Goal: Task Accomplishment & Management: Complete application form

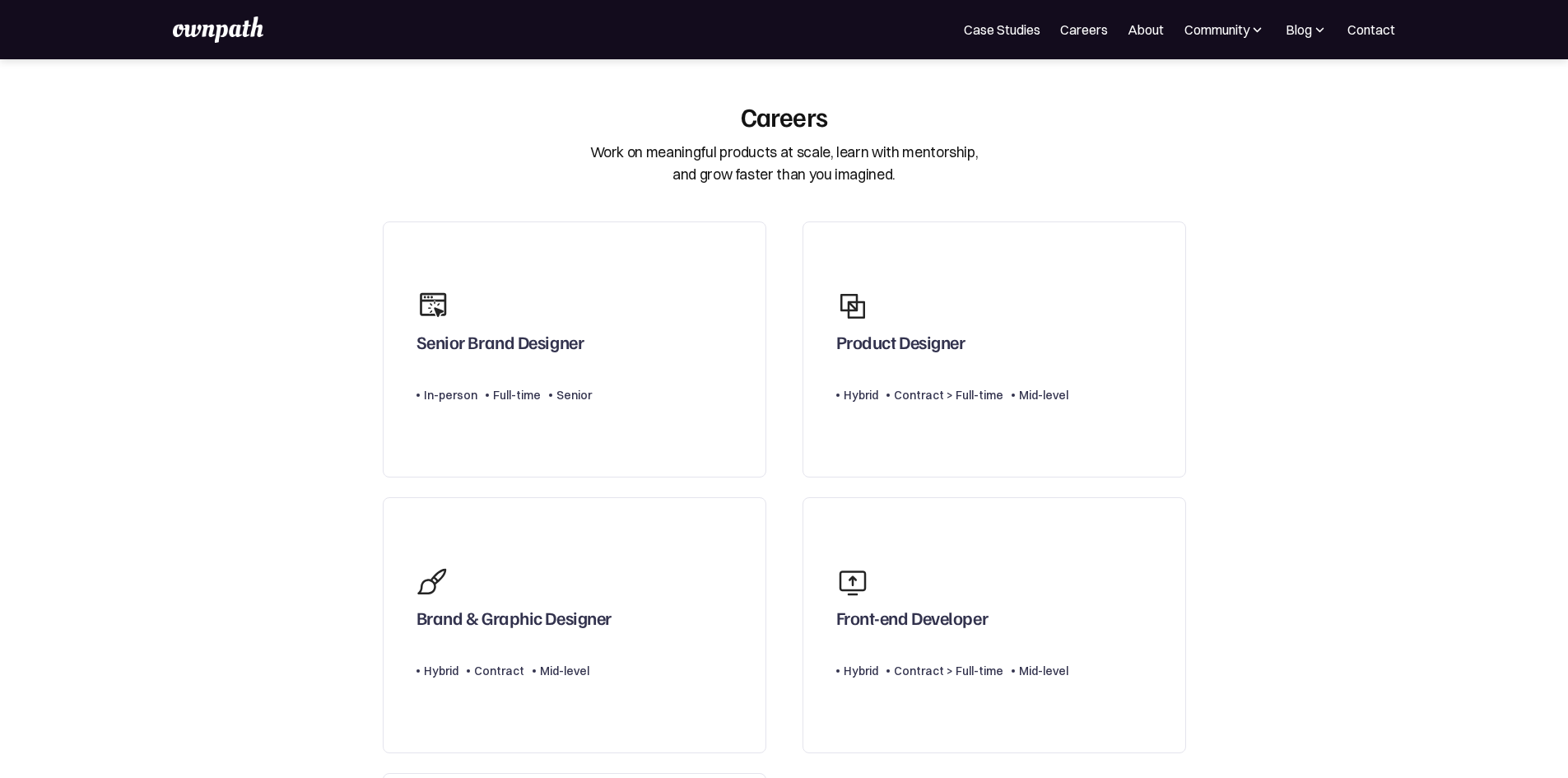
scroll to position [329, 0]
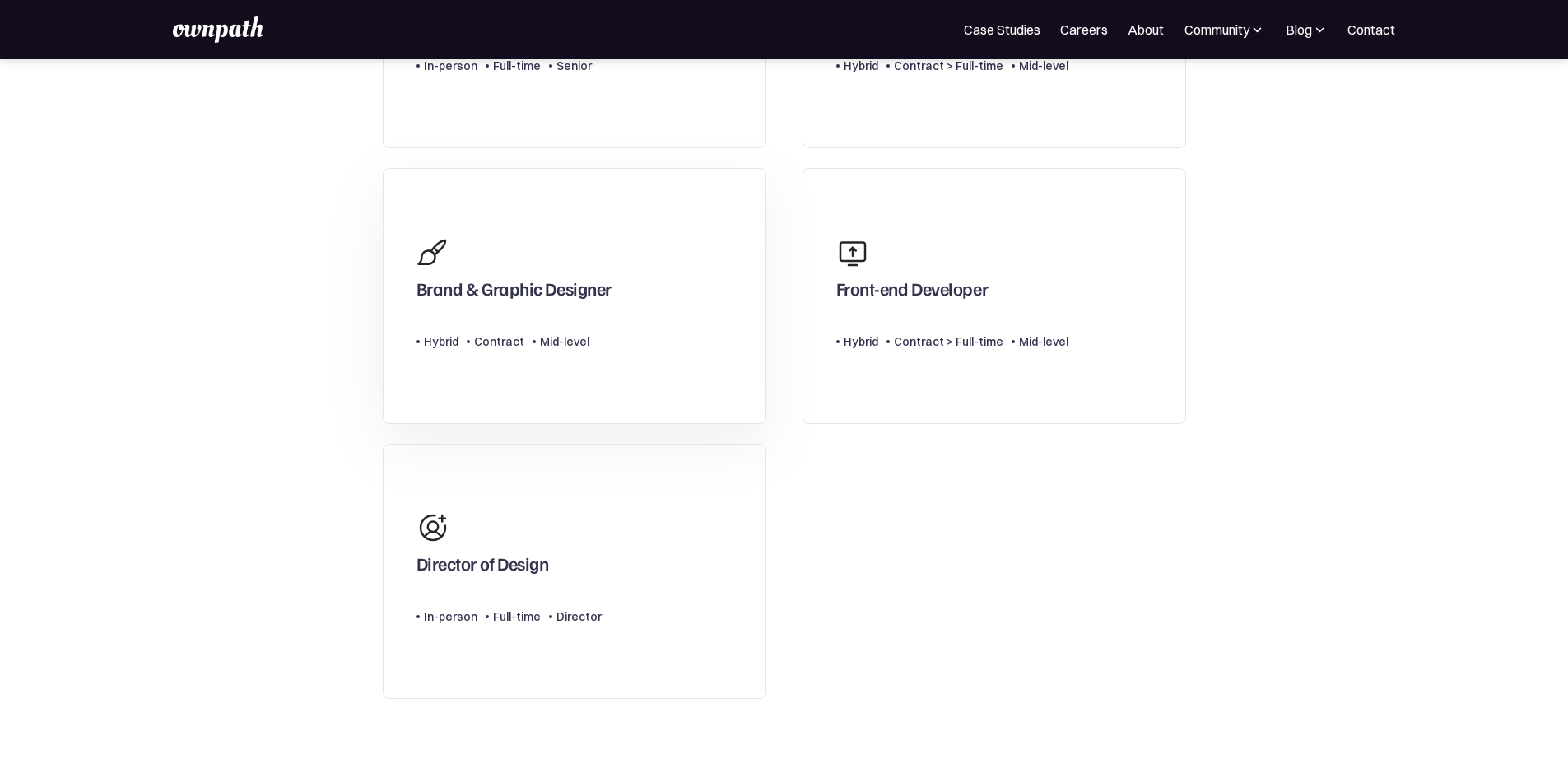
click at [568, 328] on div "Type Level Hybrid Contract Mid-level" at bounding box center [515, 334] width 195 height 33
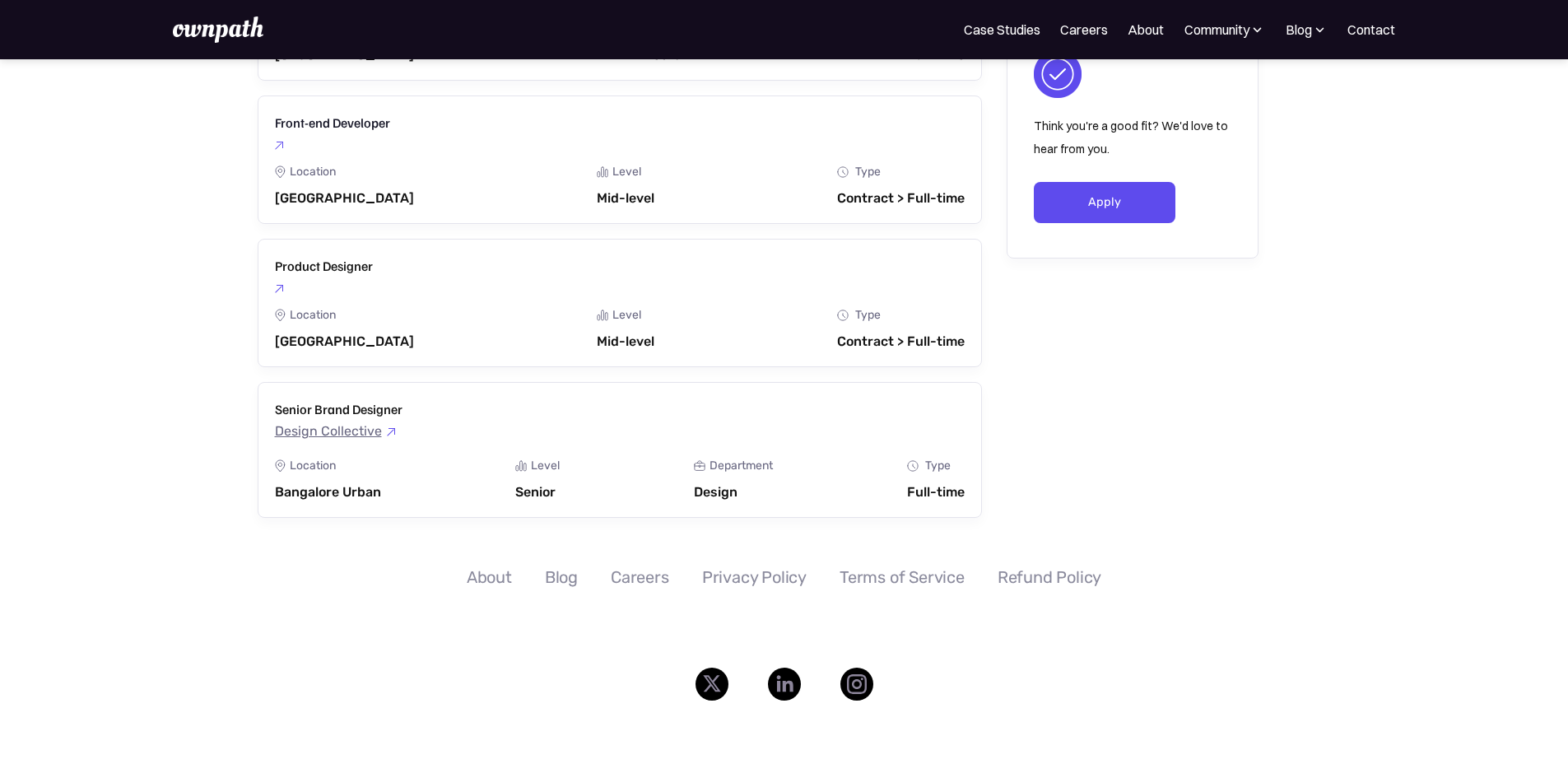
scroll to position [2320, 0]
click at [1127, 216] on link "Apply" at bounding box center [1105, 201] width 142 height 41
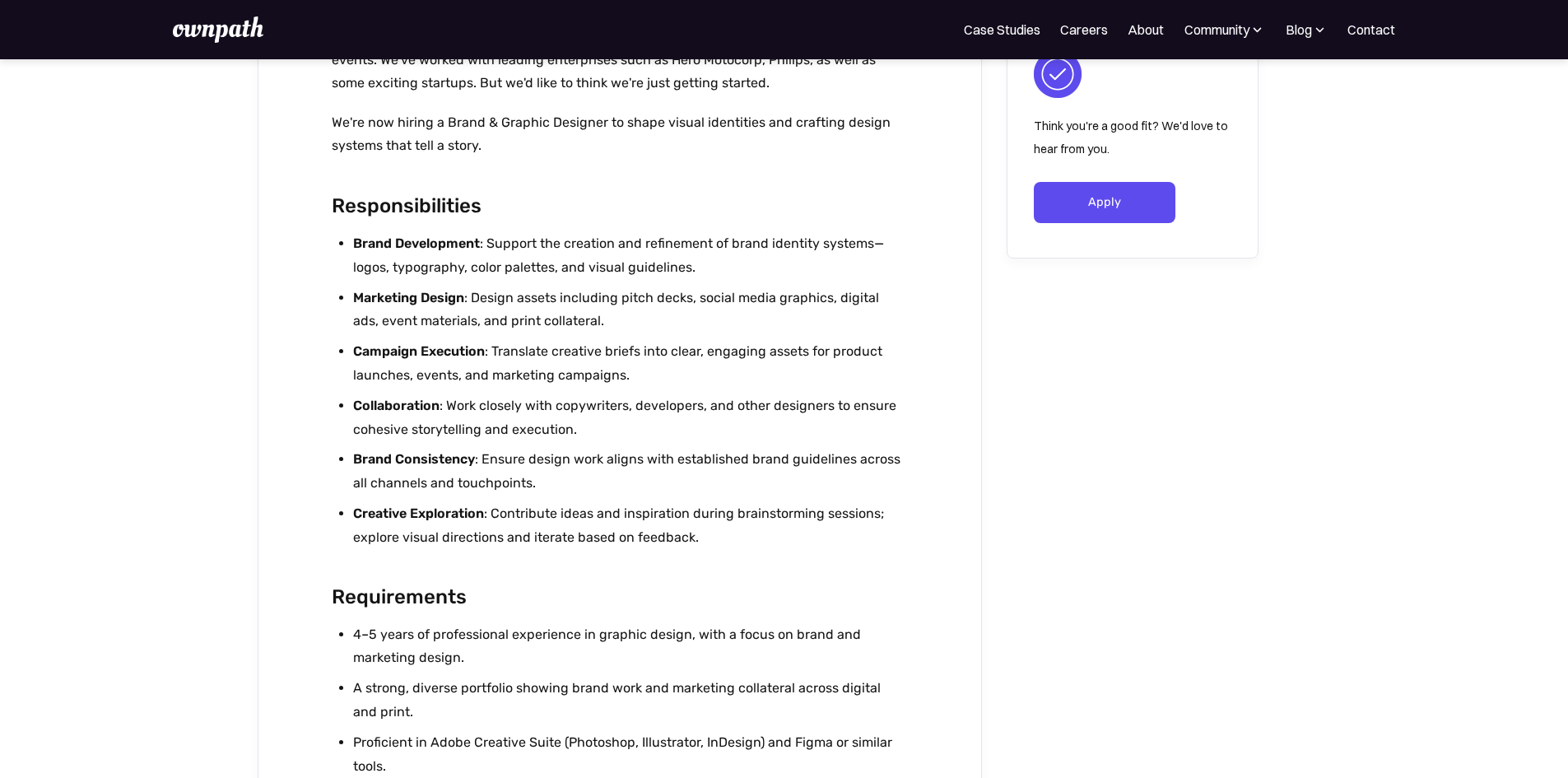
scroll to position [1070, 0]
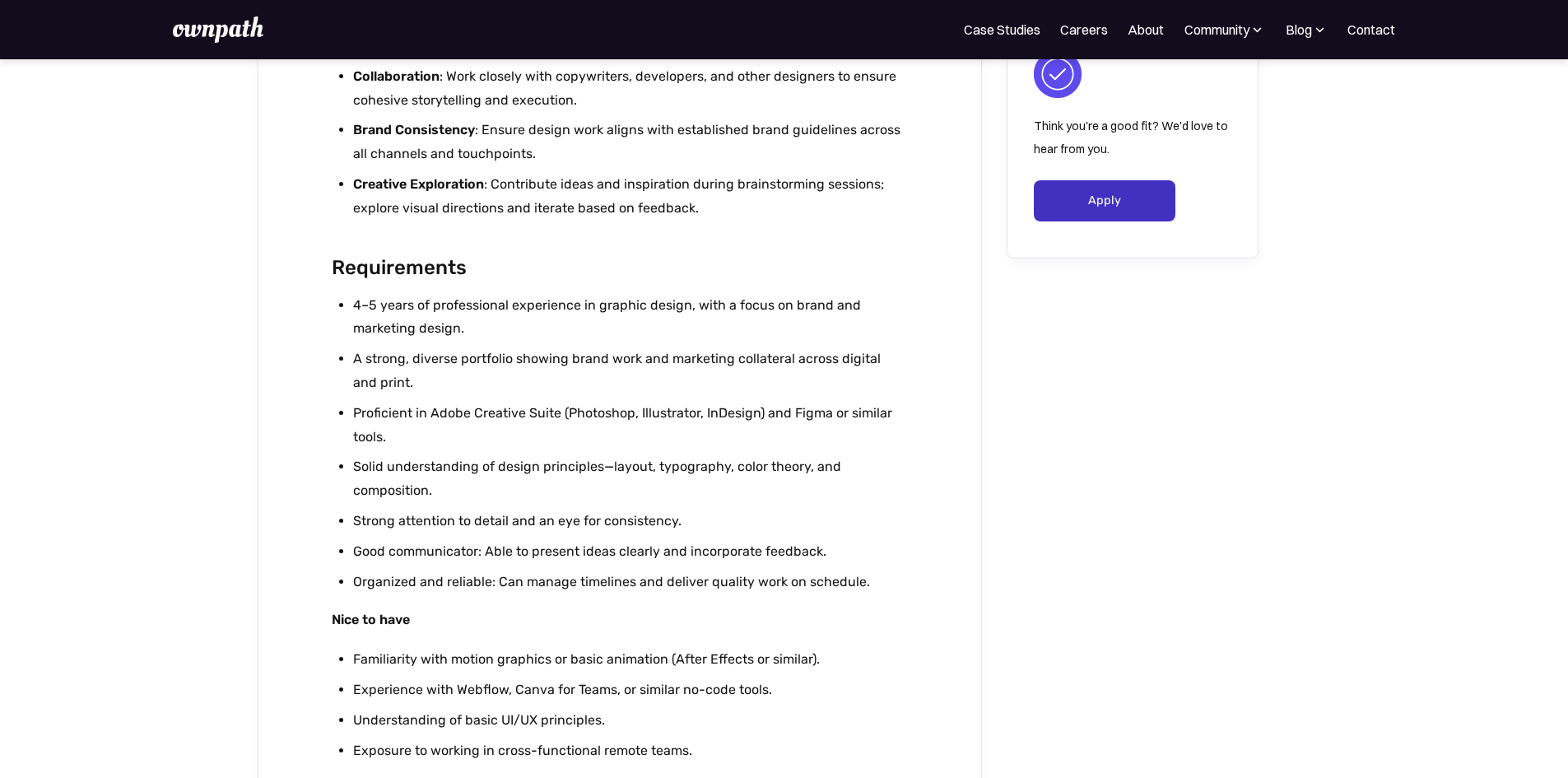
click at [1096, 211] on link "Apply" at bounding box center [1105, 201] width 142 height 41
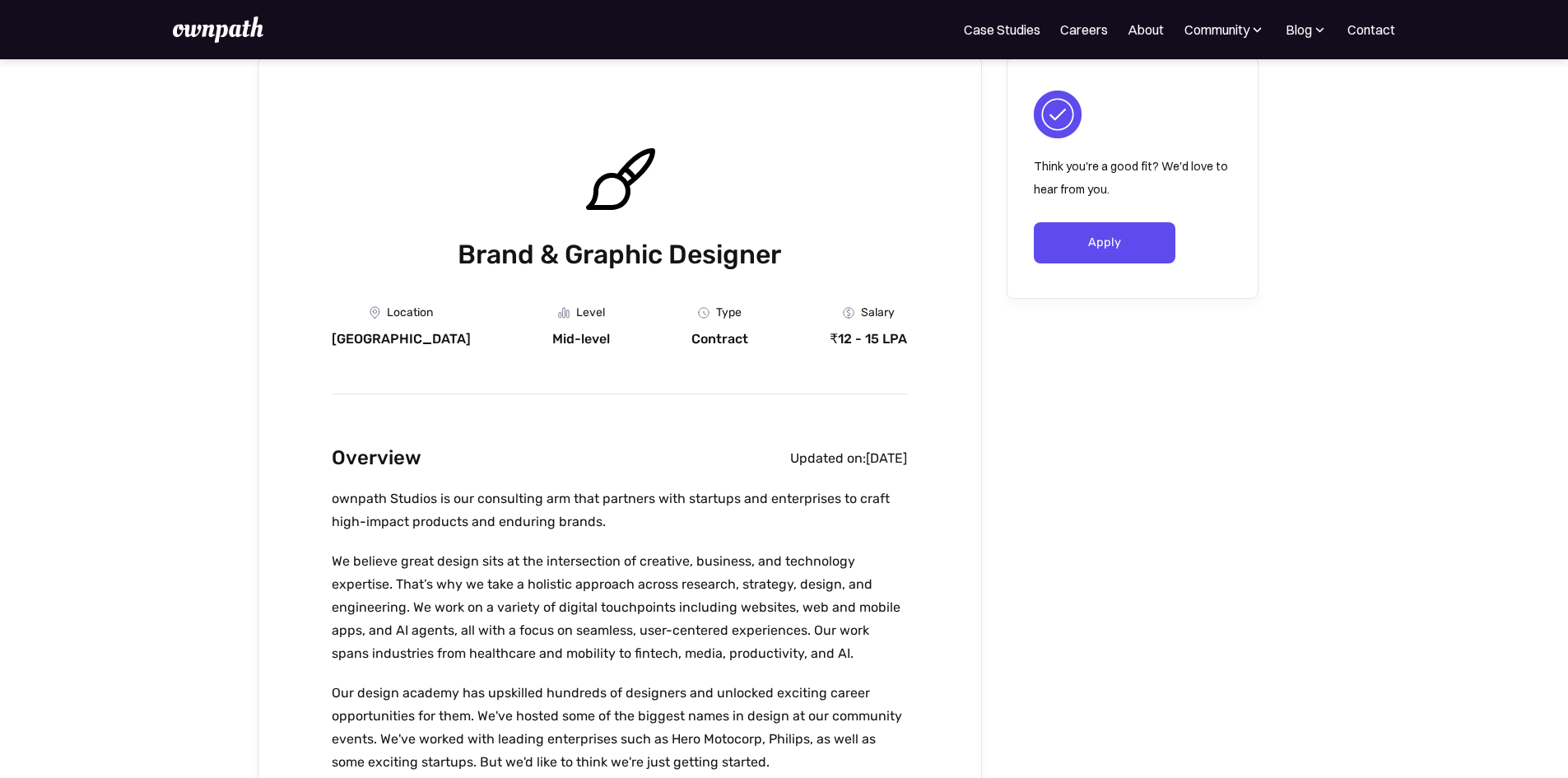
scroll to position [0, 0]
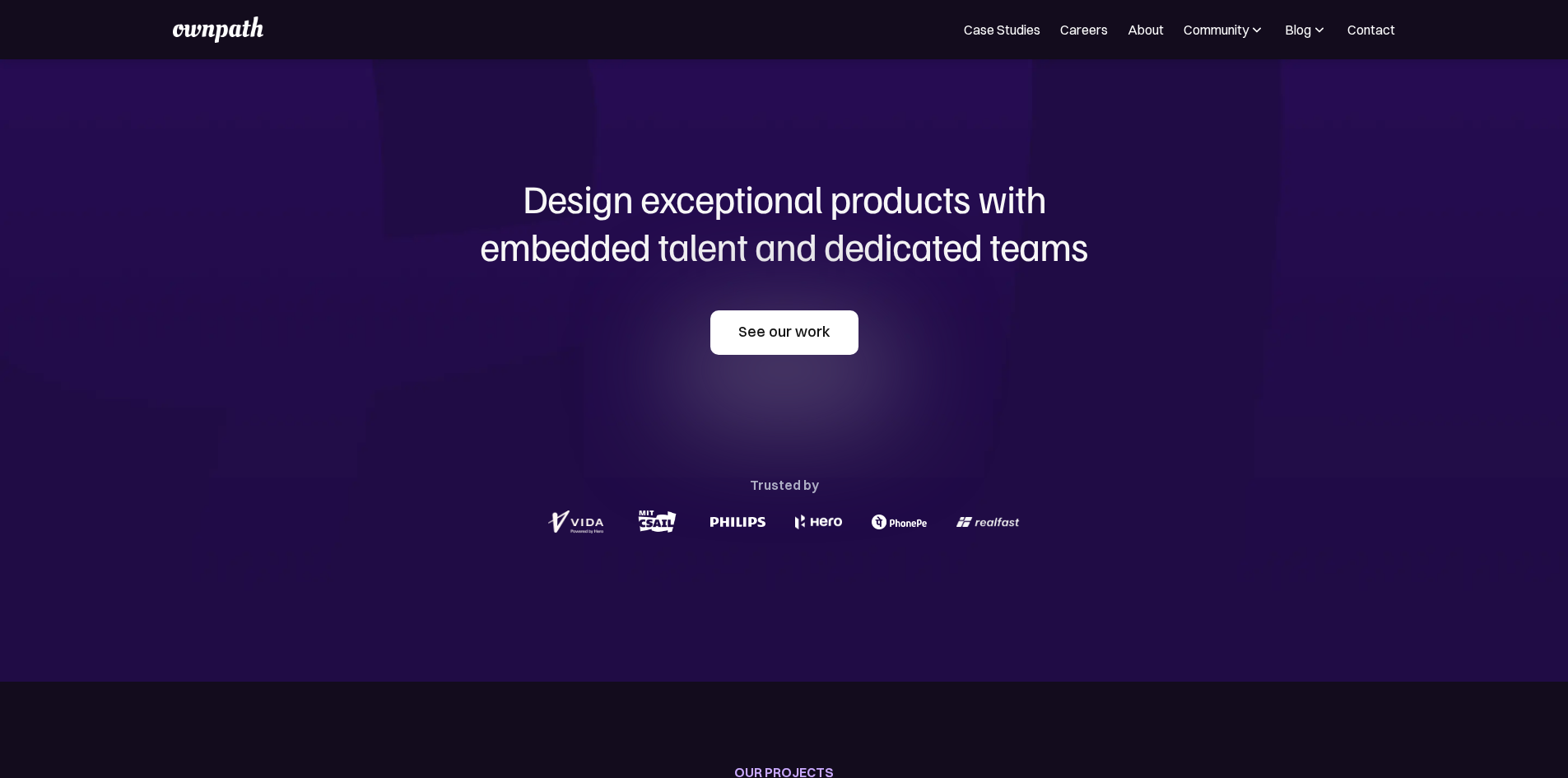
click at [807, 355] on link "See our work" at bounding box center [784, 333] width 148 height 45
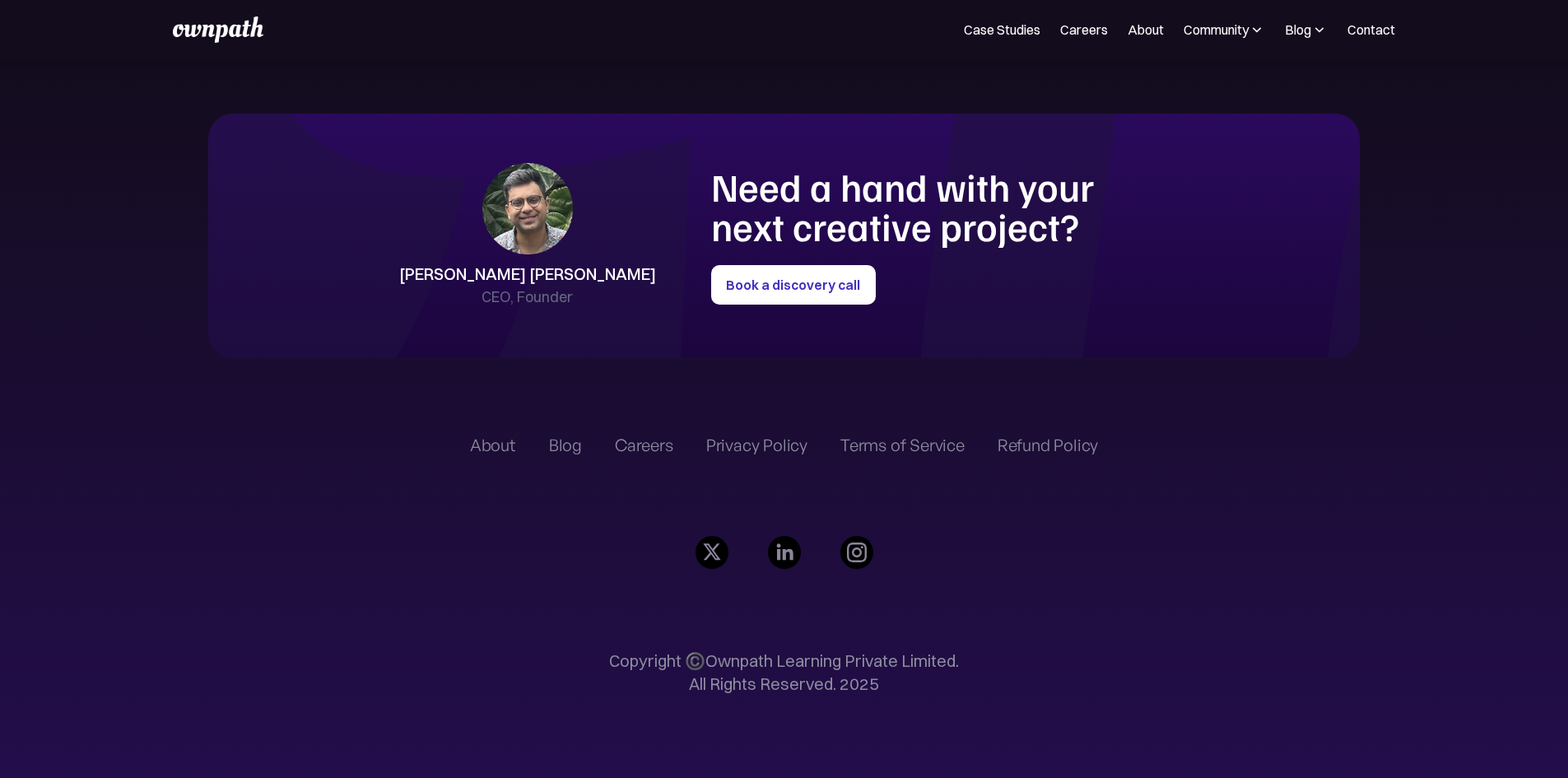
scroll to position [4594, 0]
click at [625, 436] on div "Careers" at bounding box center [644, 445] width 59 height 20
